Goal: Task Accomplishment & Management: Manage account settings

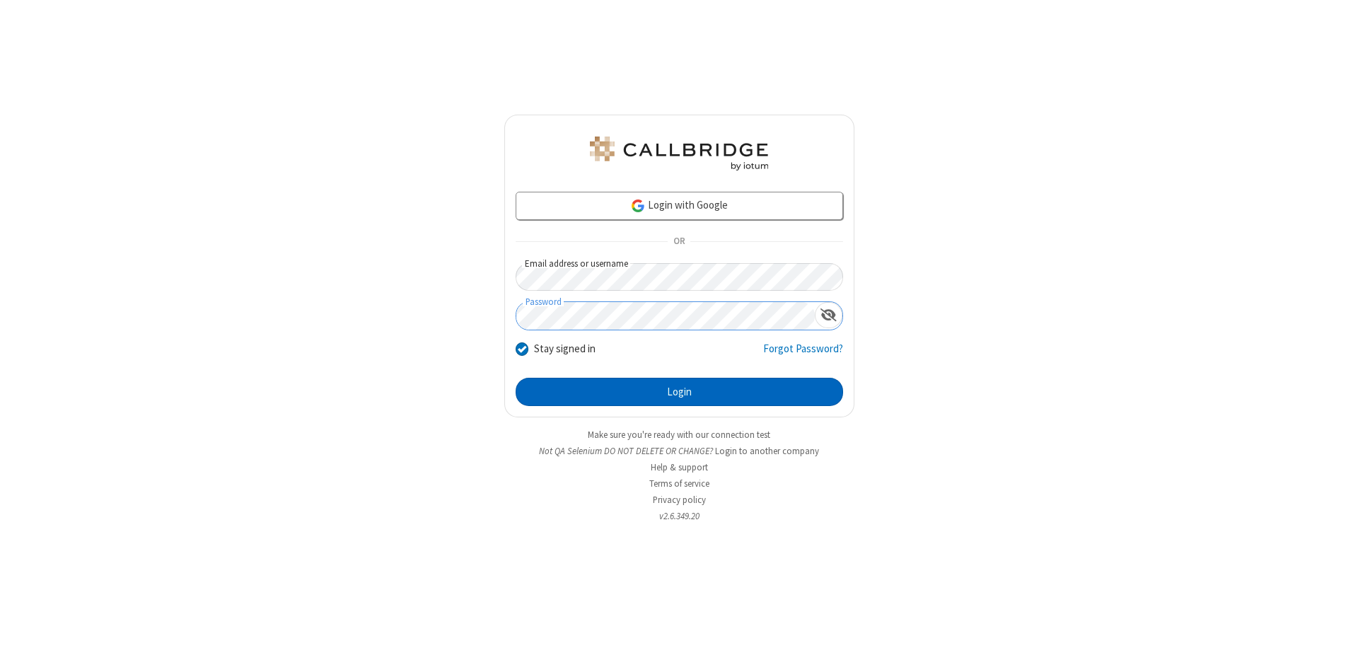
click at [679, 392] on button "Login" at bounding box center [678, 392] width 327 height 28
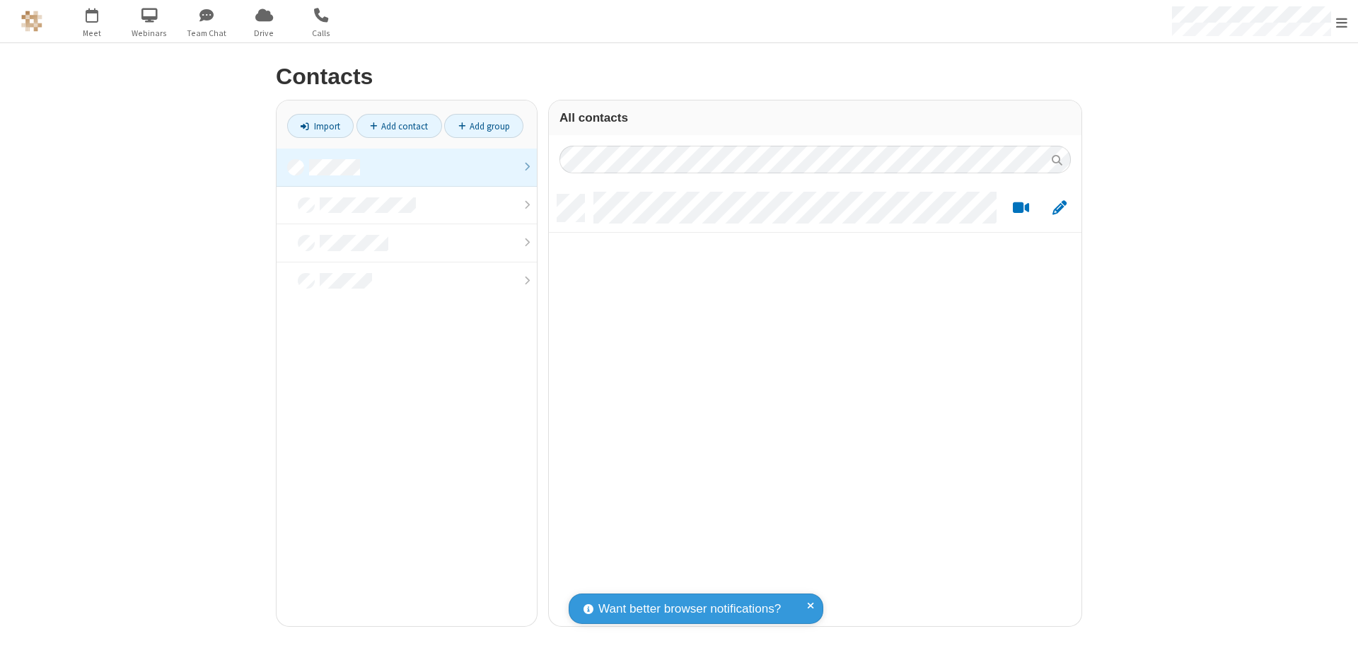
click at [407, 167] on link at bounding box center [406, 167] width 260 height 38
click at [399, 126] on link "Add contact" at bounding box center [399, 126] width 86 height 24
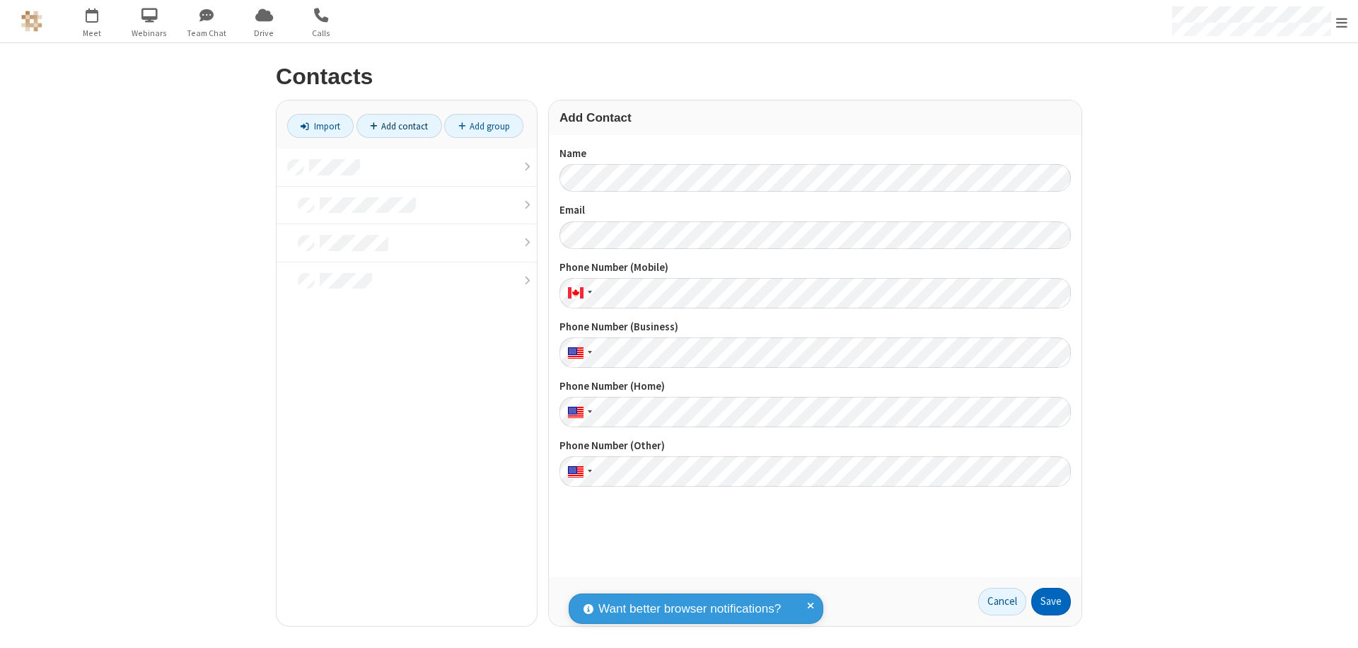
click at [1051, 601] on button "Save" at bounding box center [1051, 602] width 40 height 28
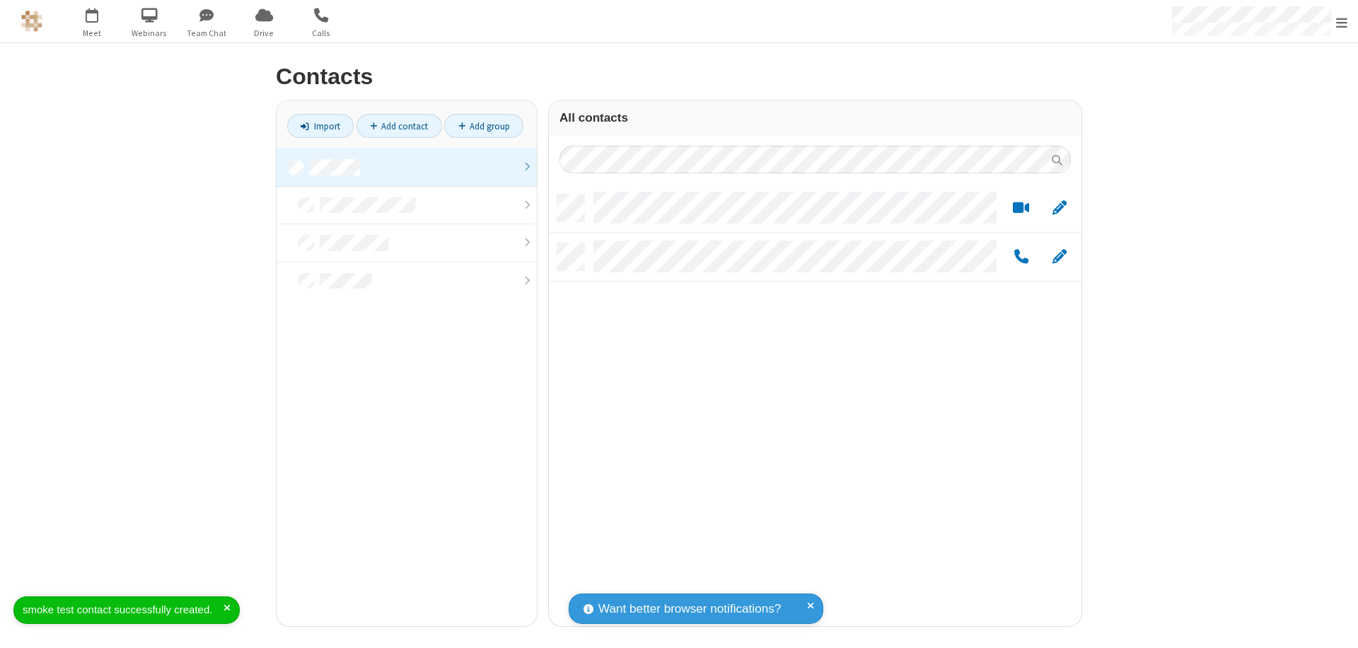
scroll to position [431, 522]
